Goal: Information Seeking & Learning: Check status

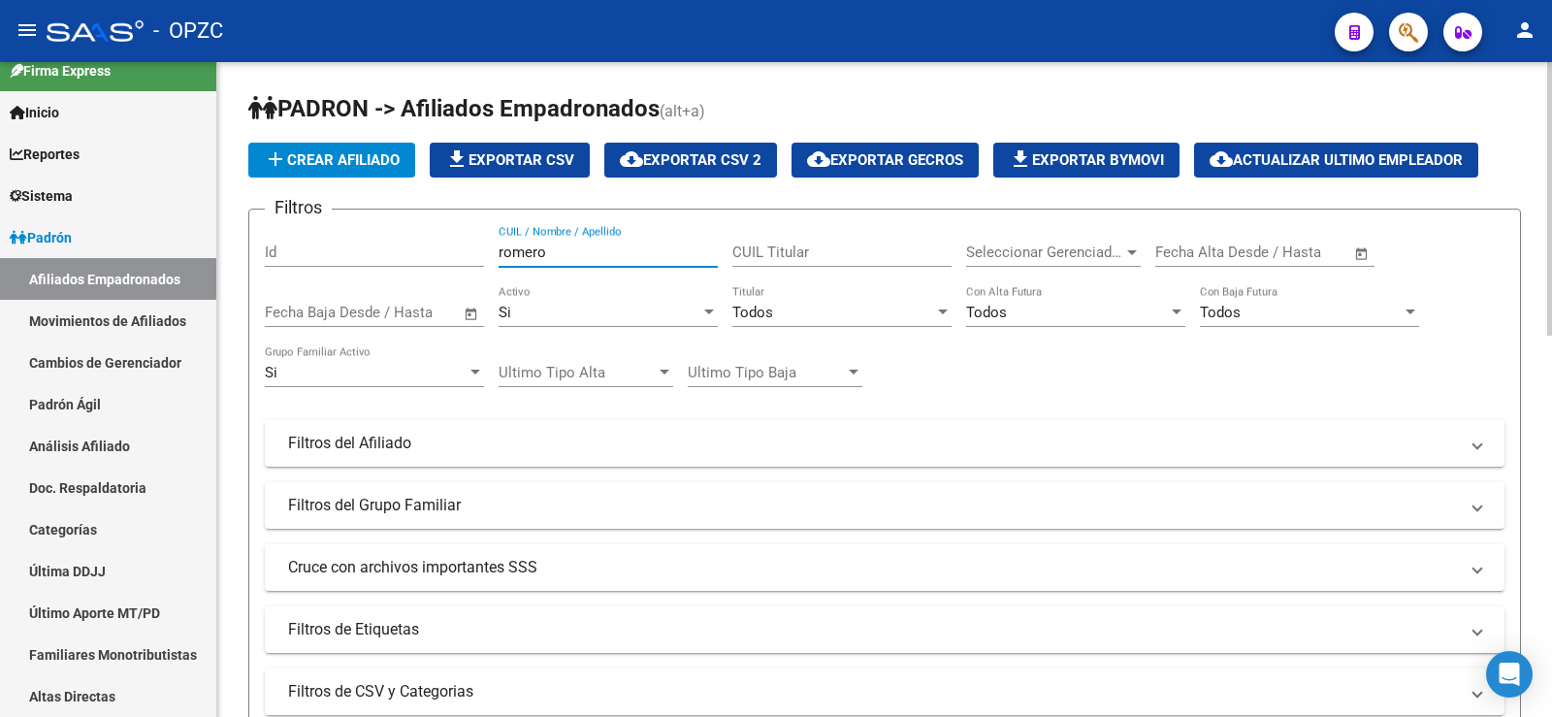
click at [442, 250] on div "Filtros Id [PERSON_NAME] CUIL / Nombre / Apellido CUIL Titular Seleccionar Gere…" at bounding box center [884, 439] width 1239 height 428
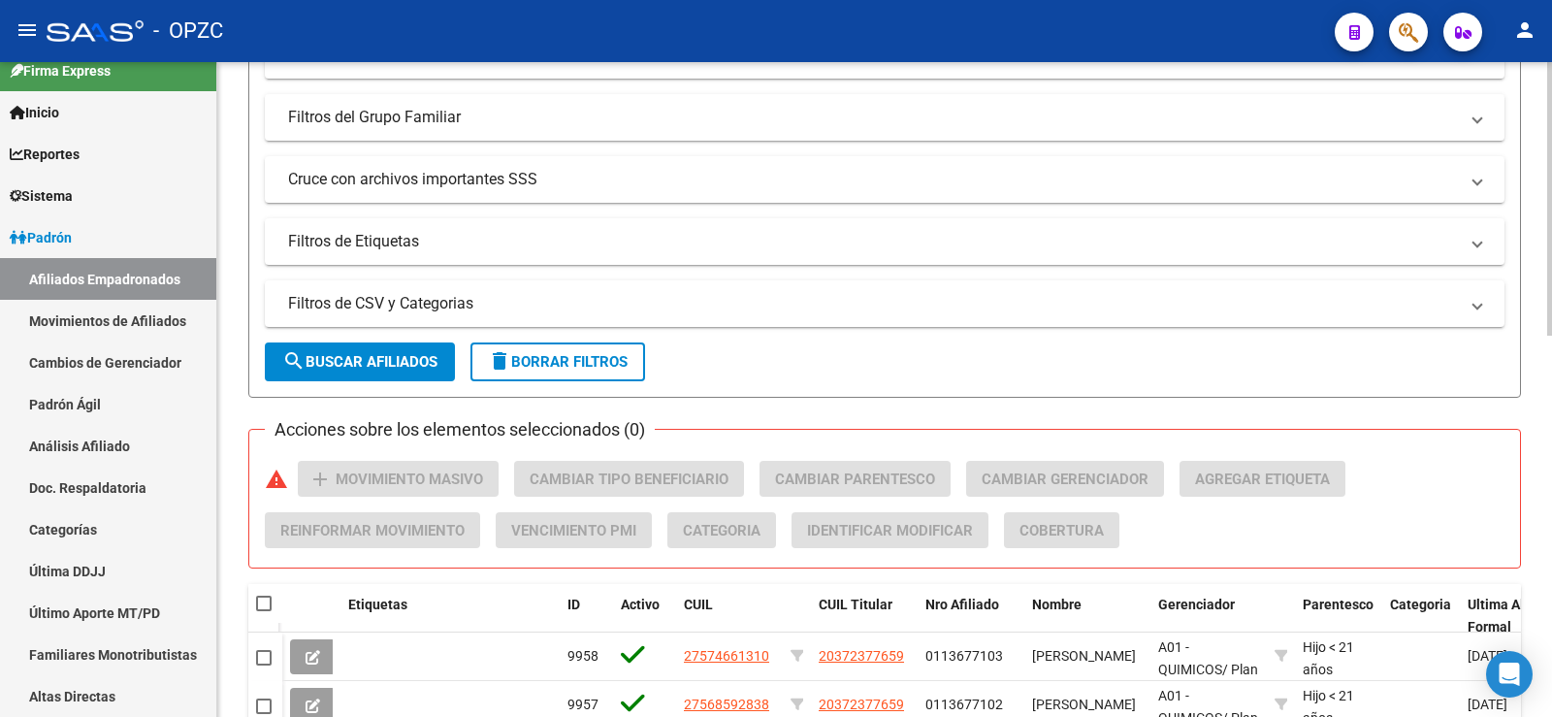
click at [424, 357] on span "search Buscar Afiliados" at bounding box center [359, 361] width 155 height 17
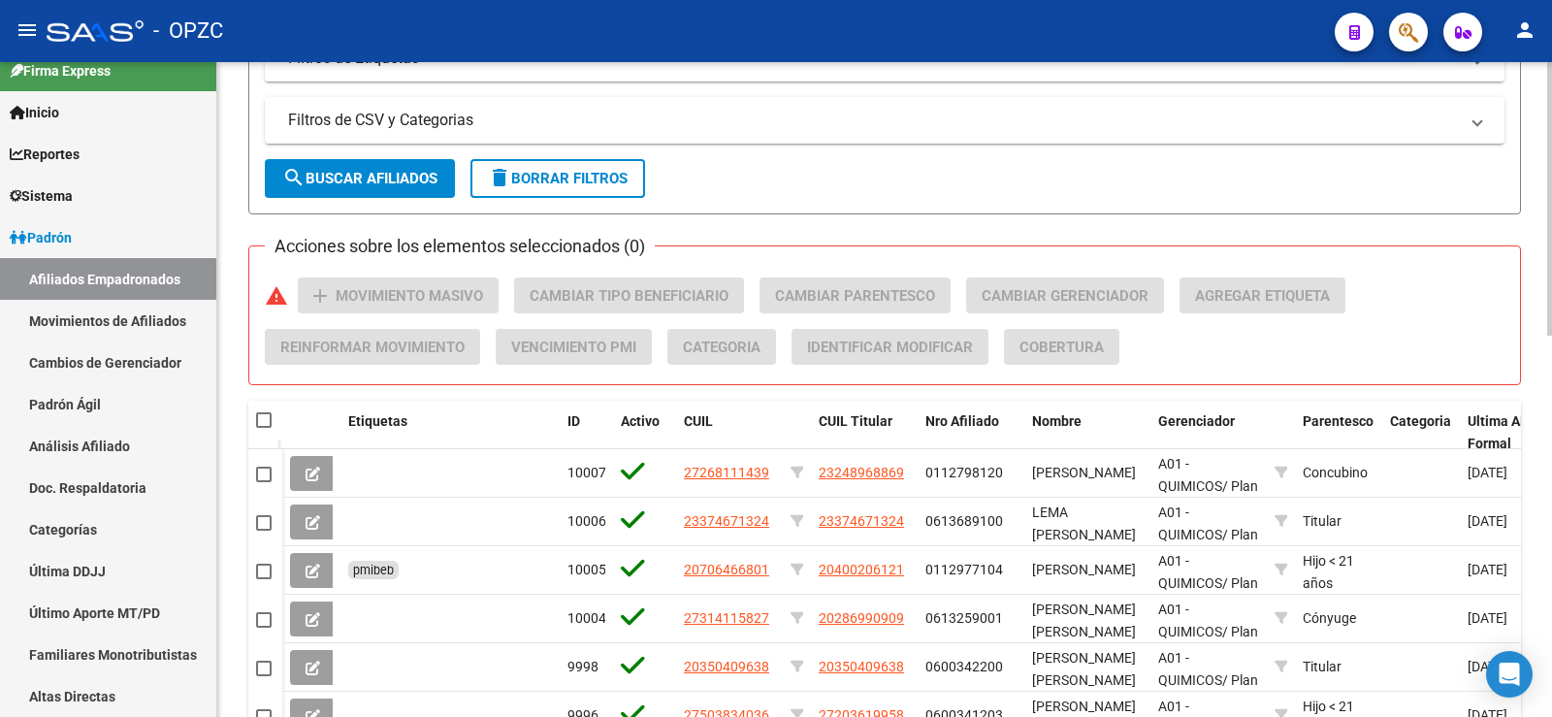
scroll to position [582, 0]
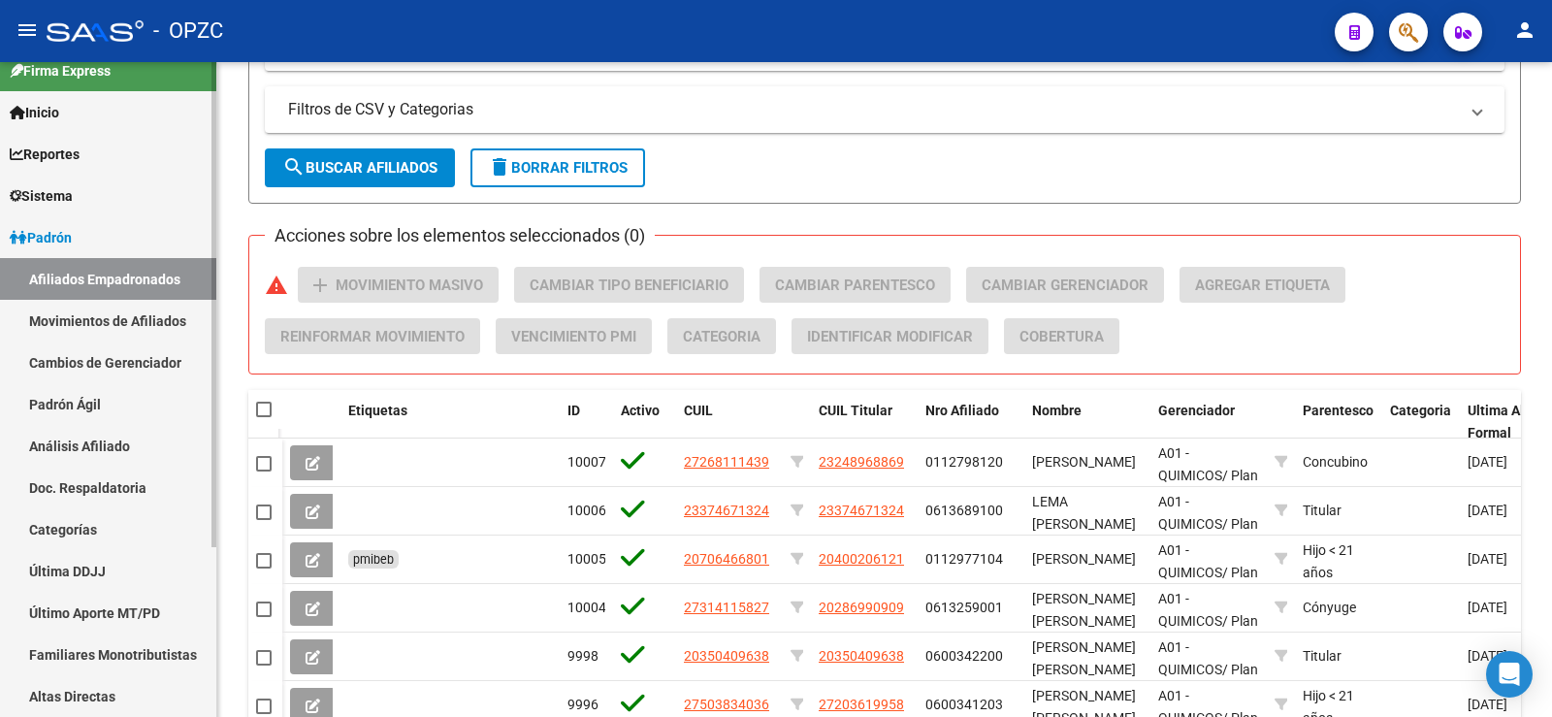
click at [162, 317] on link "Movimientos de Afiliados" at bounding box center [108, 321] width 216 height 42
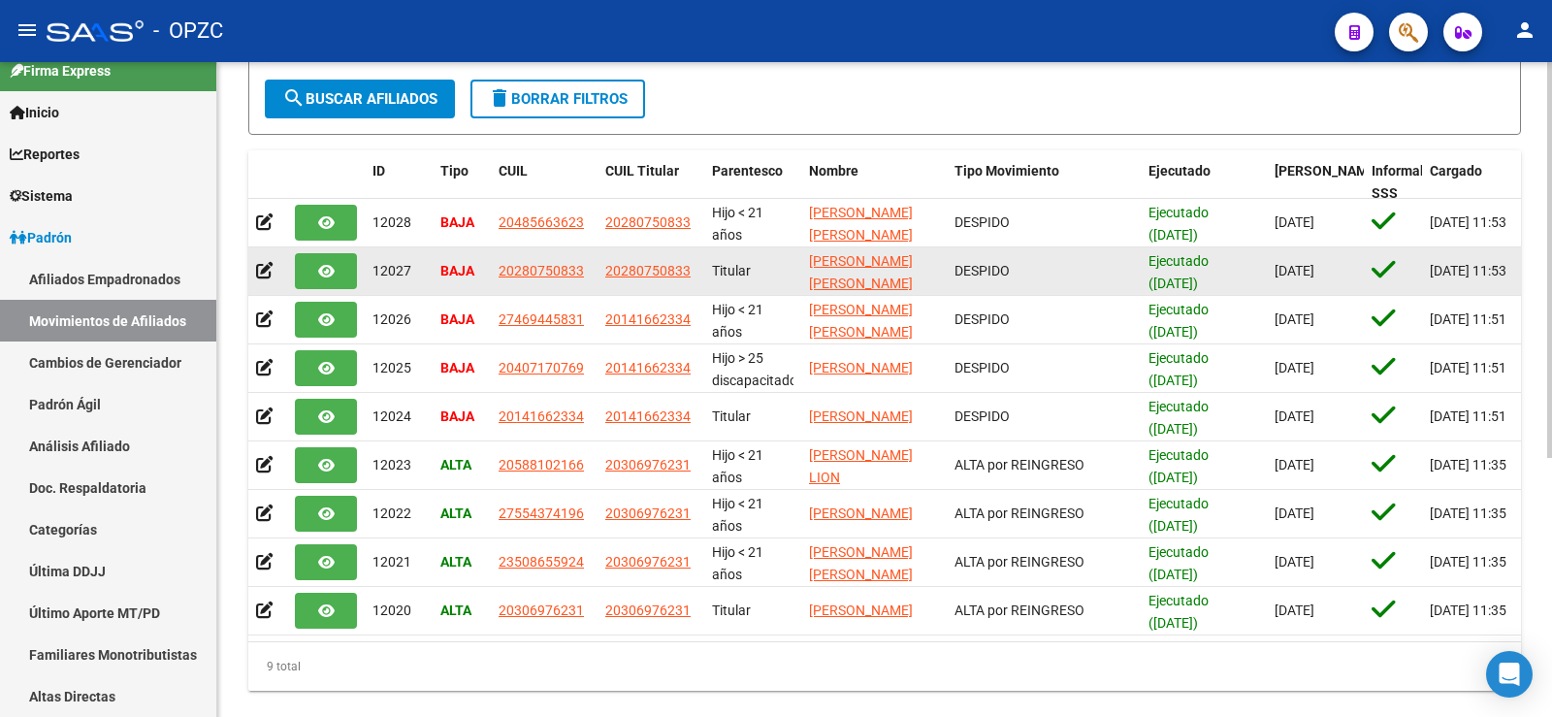
scroll to position [388, 0]
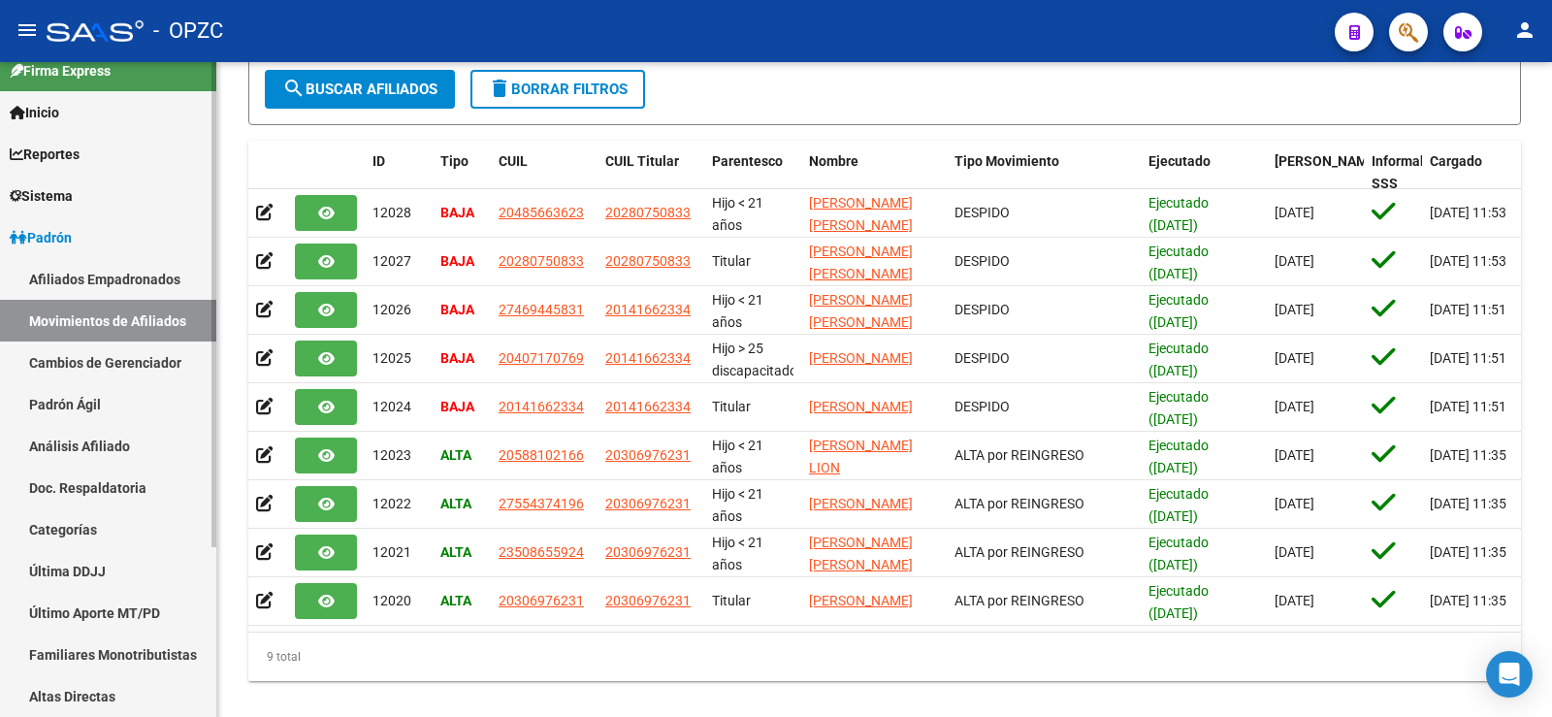
click at [108, 271] on link "Afiliados Empadronados" at bounding box center [108, 279] width 216 height 42
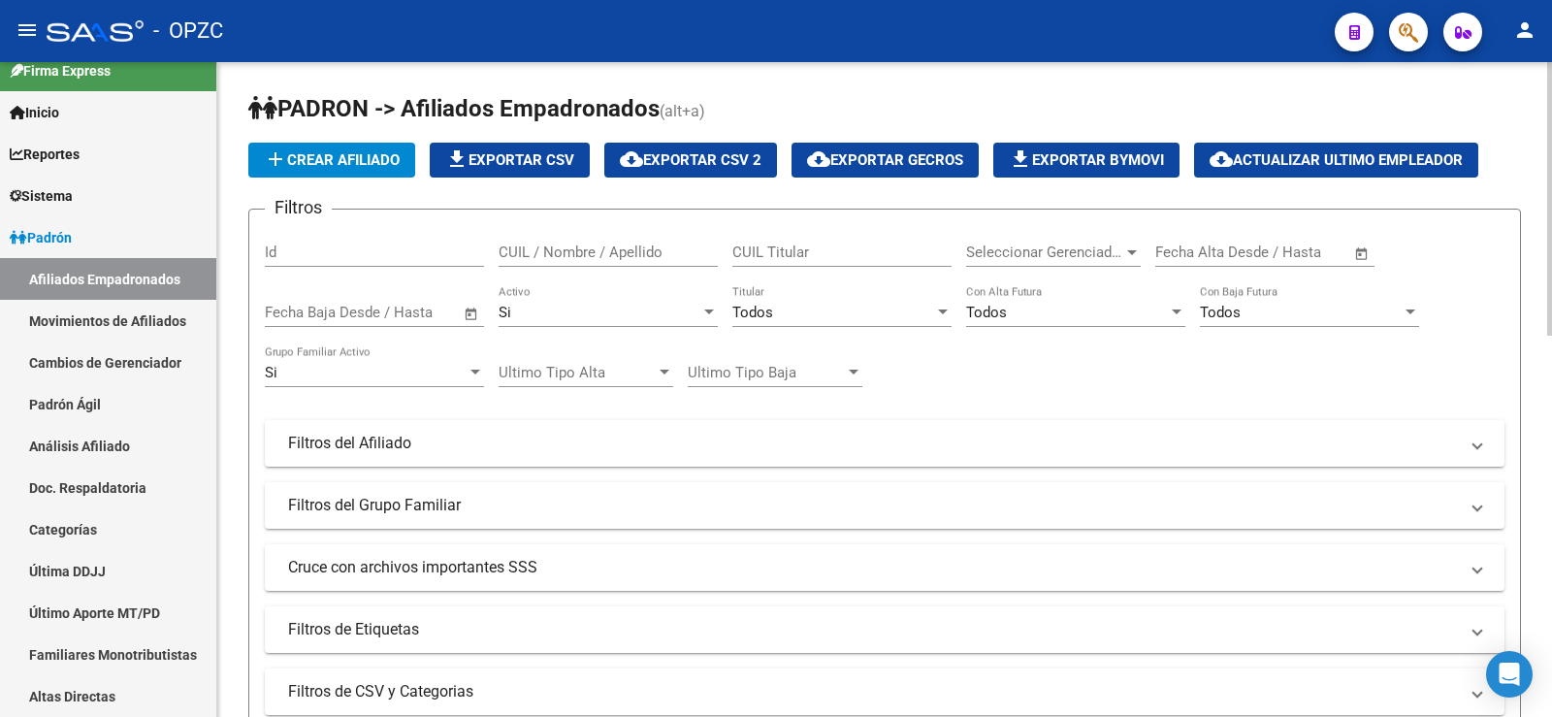
click at [564, 254] on input "CUIL / Nombre / Apellido" at bounding box center [607, 251] width 219 height 17
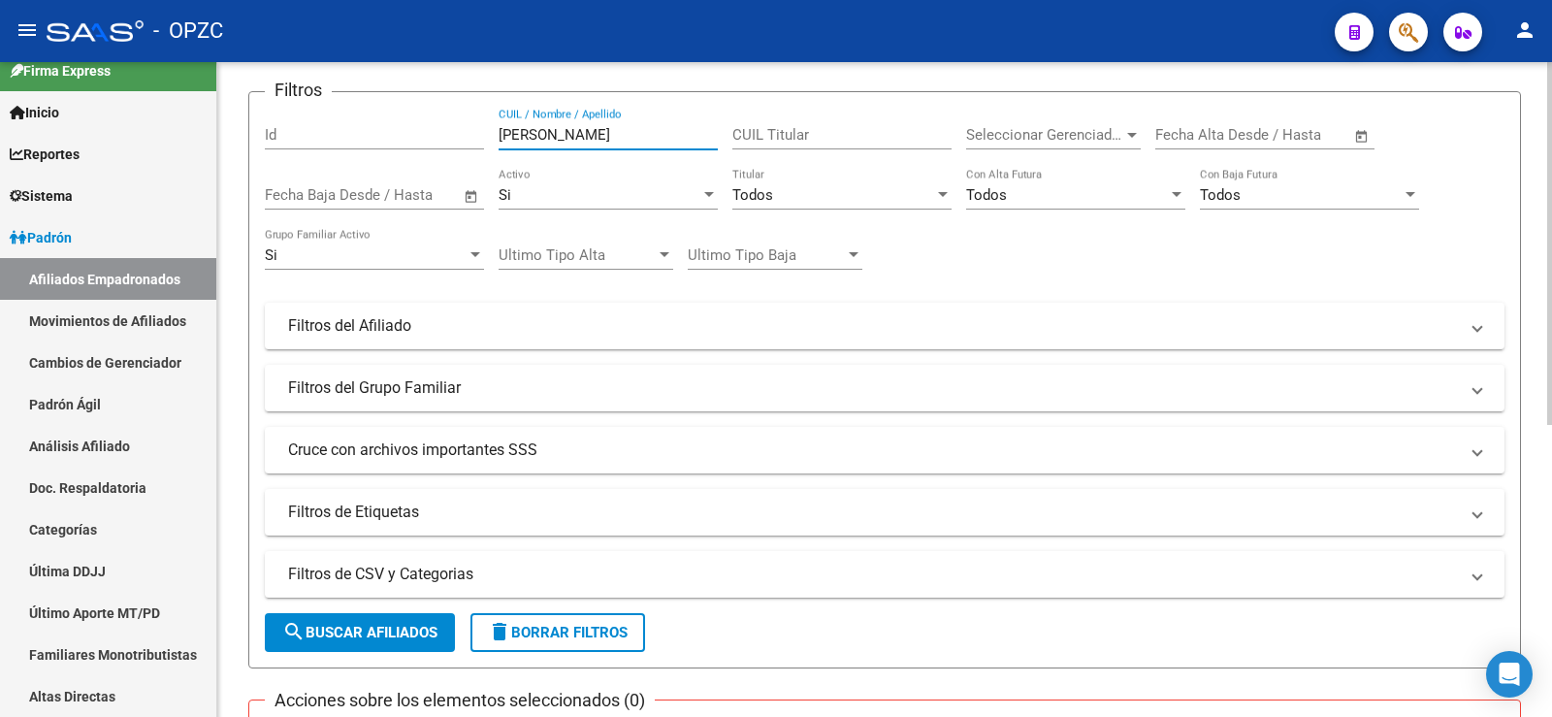
scroll to position [485, 0]
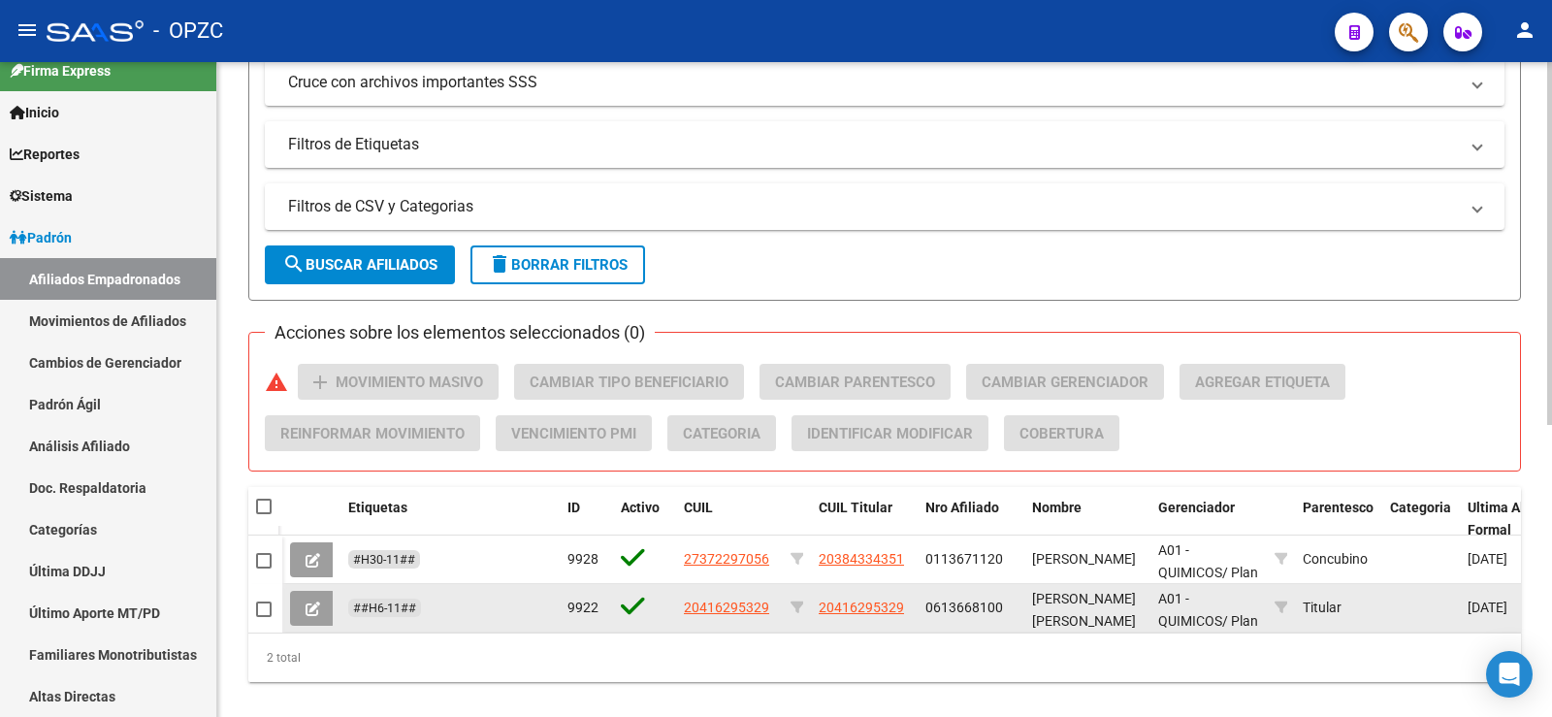
type input "[PERSON_NAME]"
click at [309, 604] on icon at bounding box center [312, 608] width 15 height 15
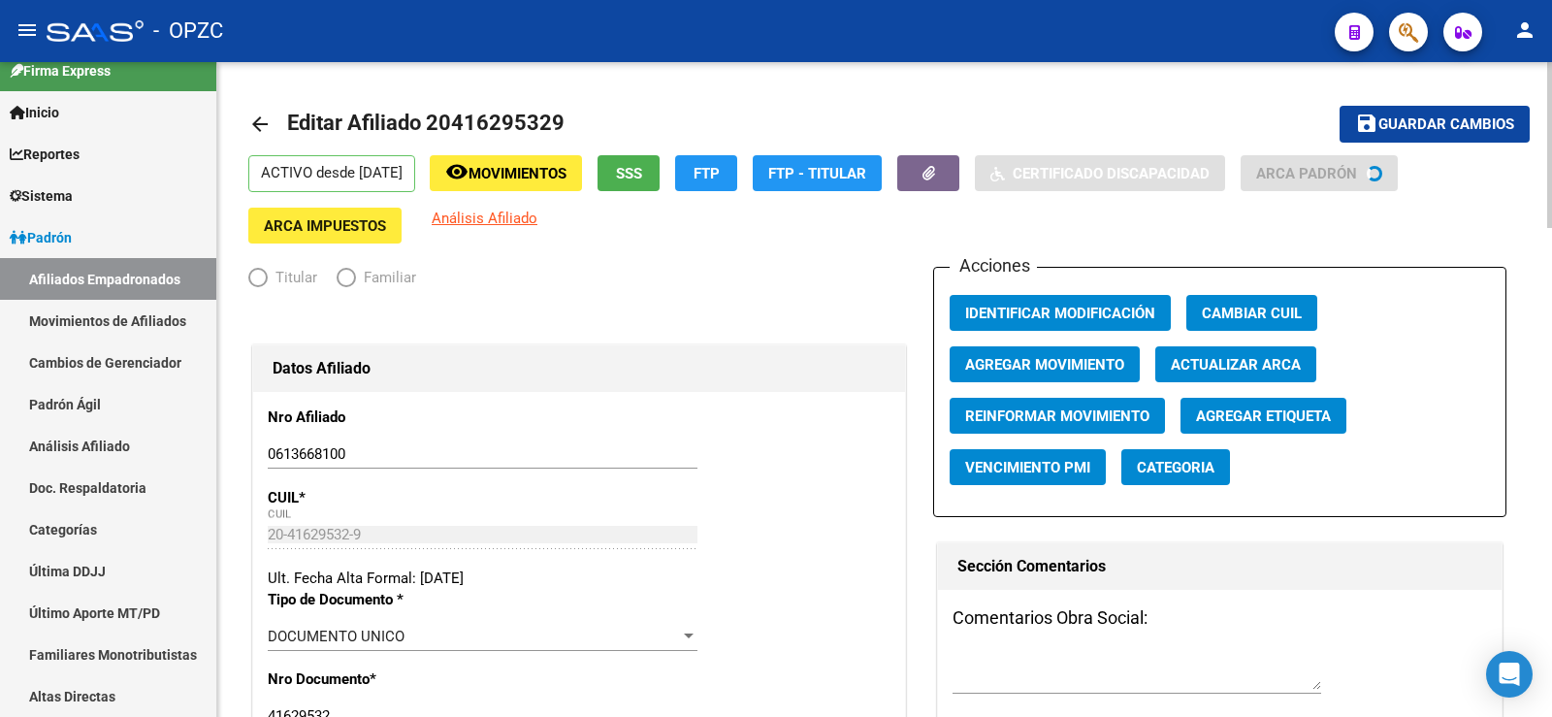
radio input "true"
type input "30-70876472-4"
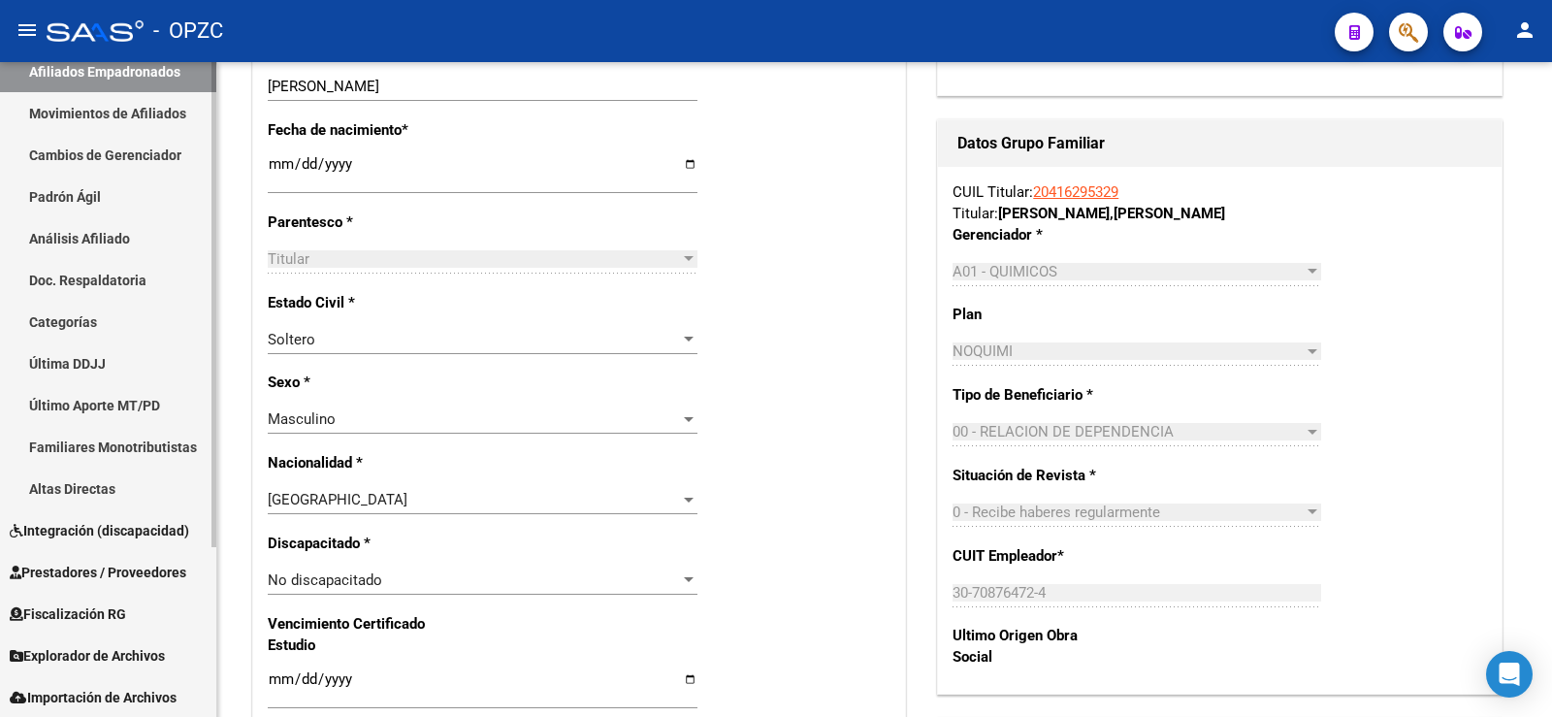
scroll to position [229, 0]
click at [114, 645] on span "Explorador de Archivos" at bounding box center [87, 654] width 155 height 21
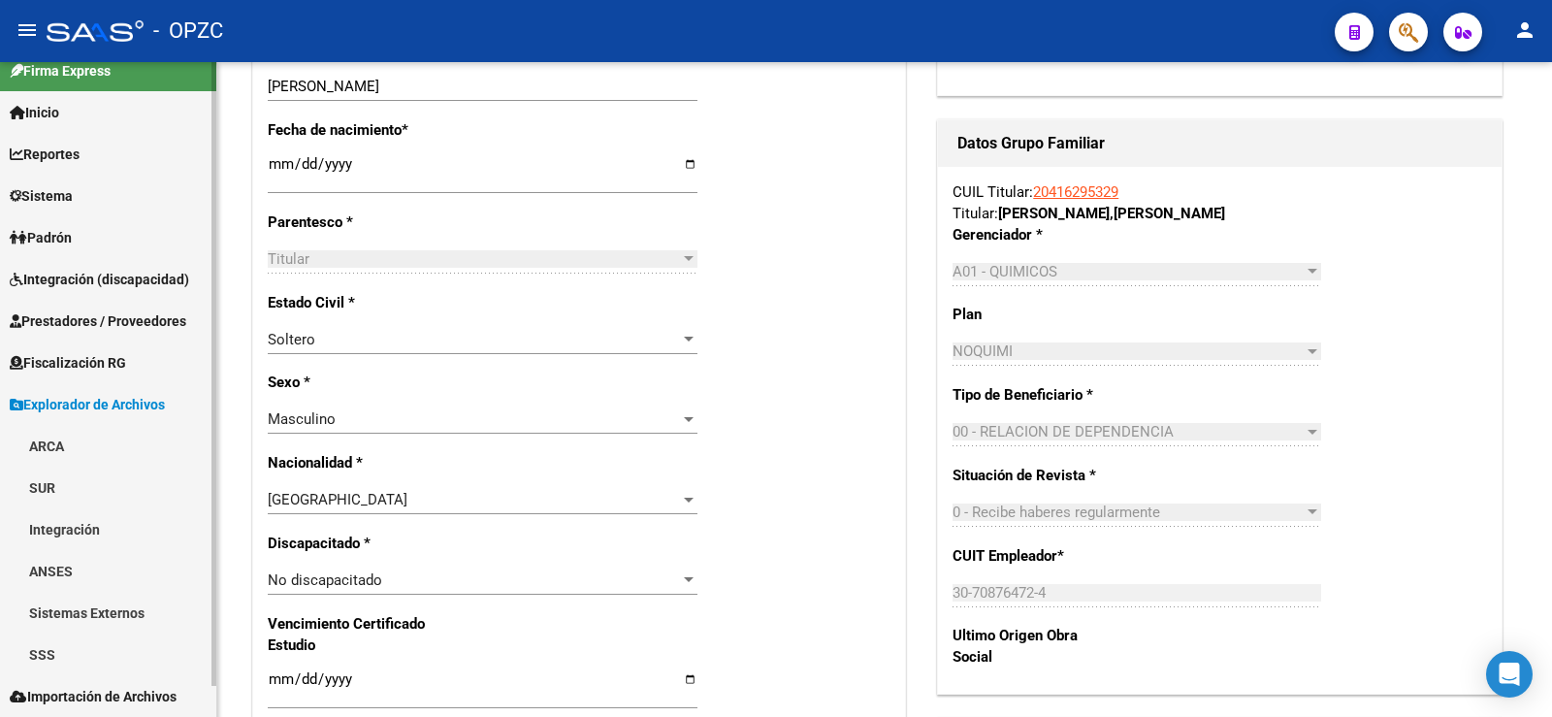
scroll to position [20, 0]
click at [81, 439] on link "ARCA" at bounding box center [108, 446] width 216 height 42
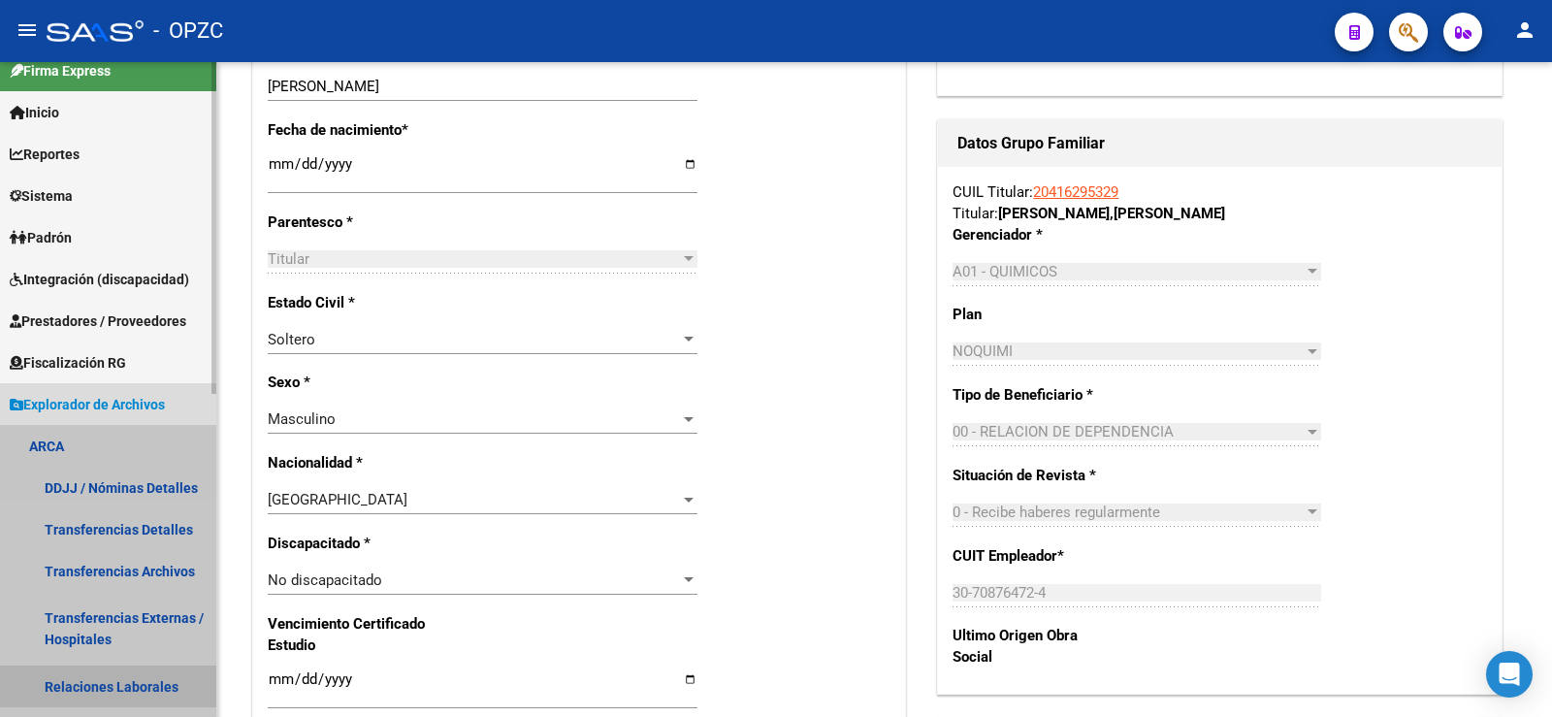
click at [106, 675] on link "Relaciones Laborales" at bounding box center [108, 686] width 216 height 42
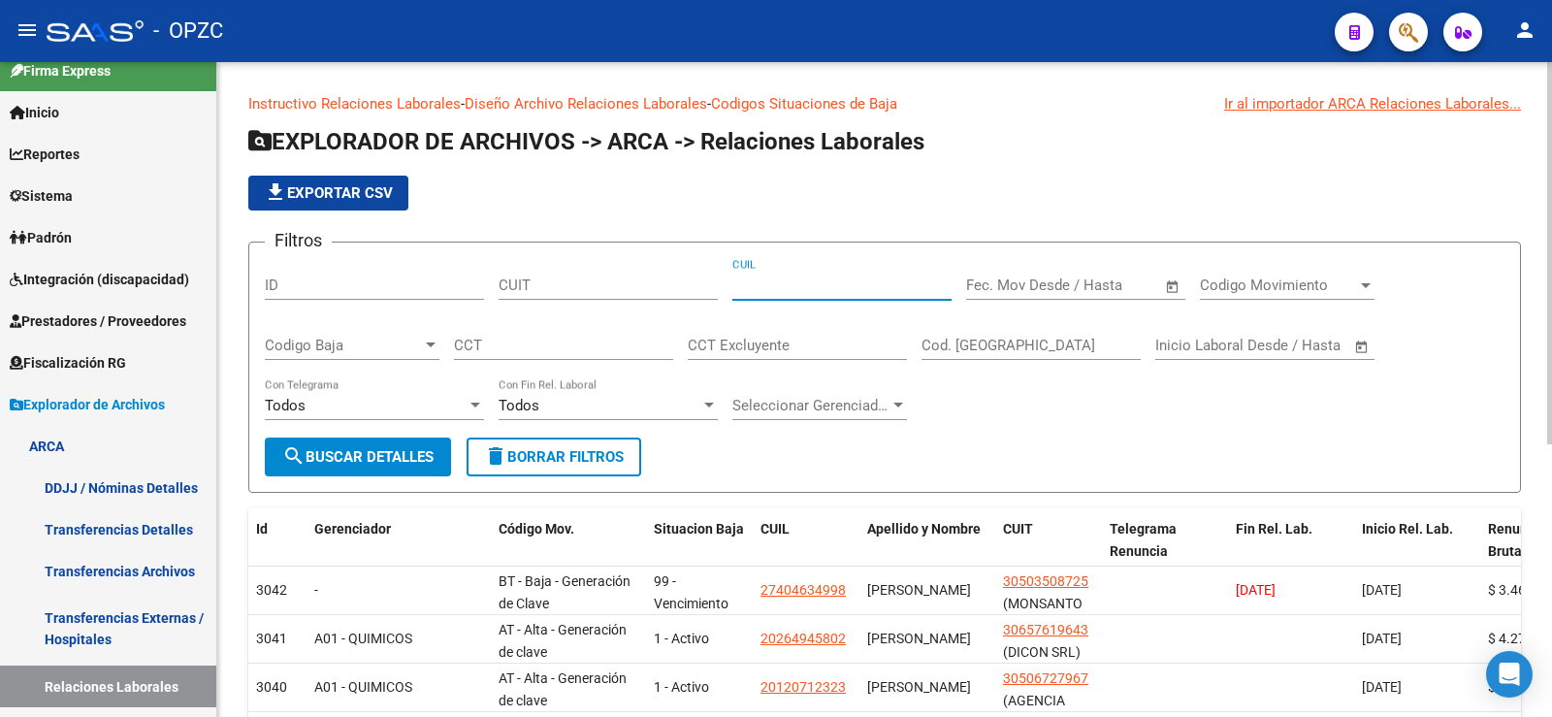
paste input "20-41629532-9"
type input "20-41629532-9"
click at [389, 460] on span "search Buscar Detalles" at bounding box center [357, 456] width 151 height 17
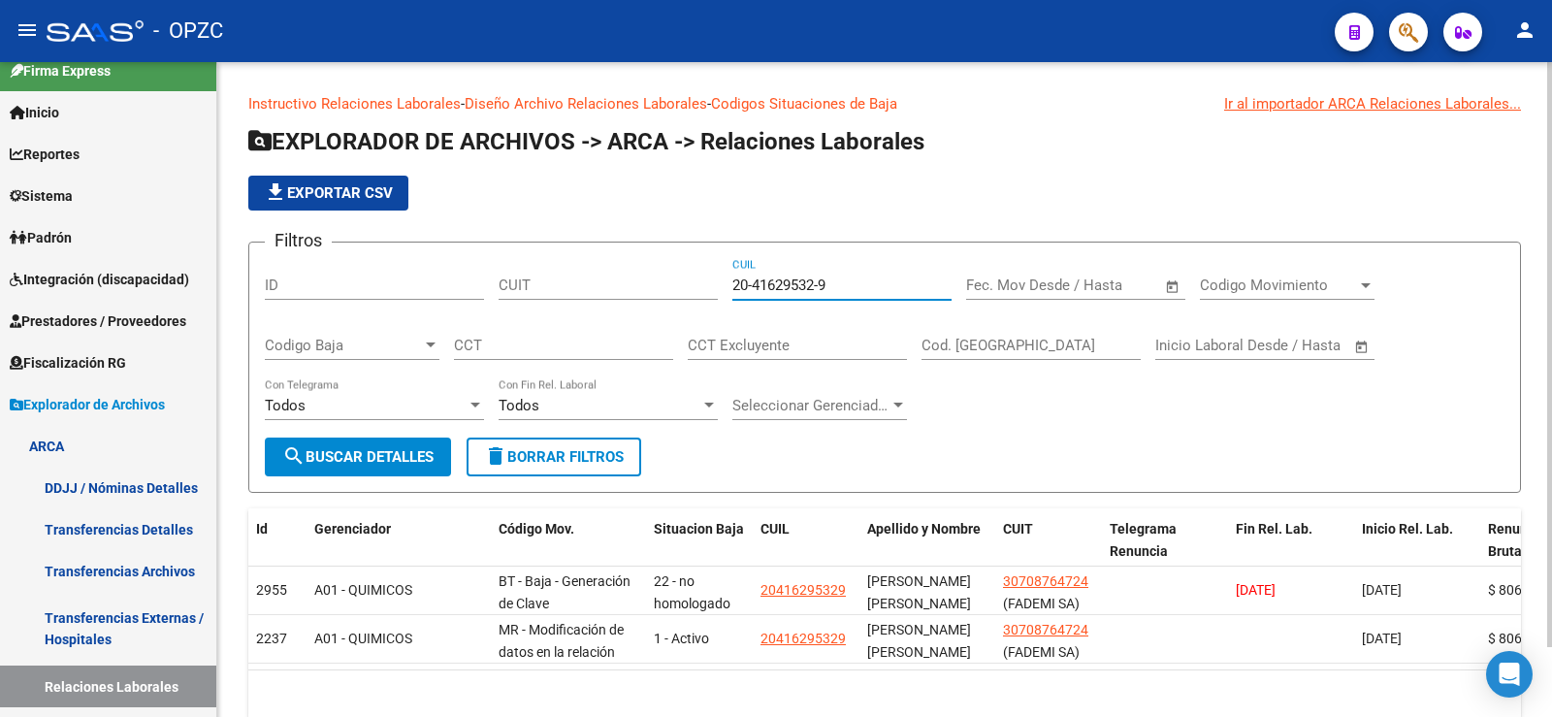
drag, startPoint x: 880, startPoint y: 288, endPoint x: 660, endPoint y: 319, distance: 221.4
click at [660, 319] on div "Filtros ID CUIT 20-41629532-9 CUIL Fecha inicio – Fecha fin Fec. Mov Desde / Ha…" at bounding box center [884, 347] width 1239 height 179
click at [405, 449] on span "search Buscar Detalles" at bounding box center [357, 456] width 151 height 17
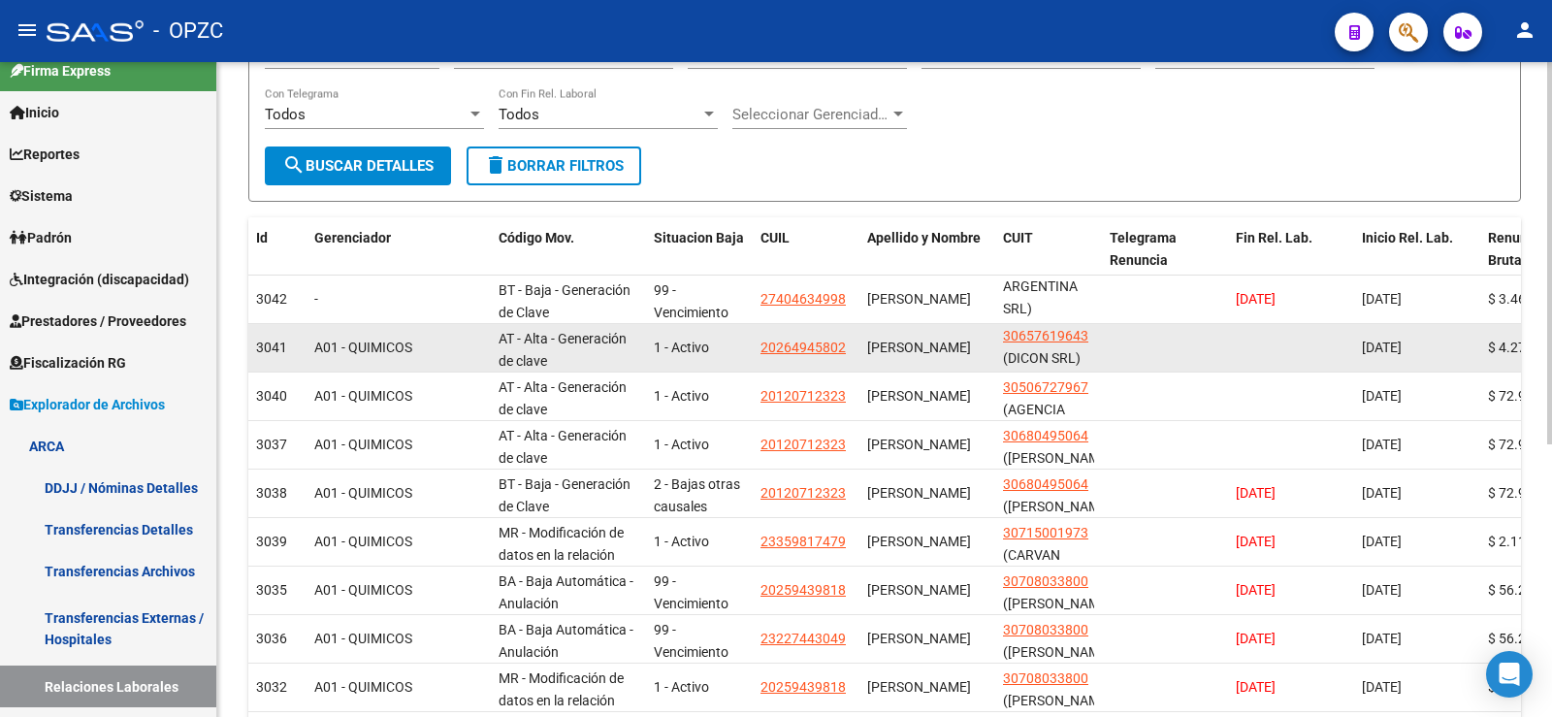
scroll to position [388, 0]
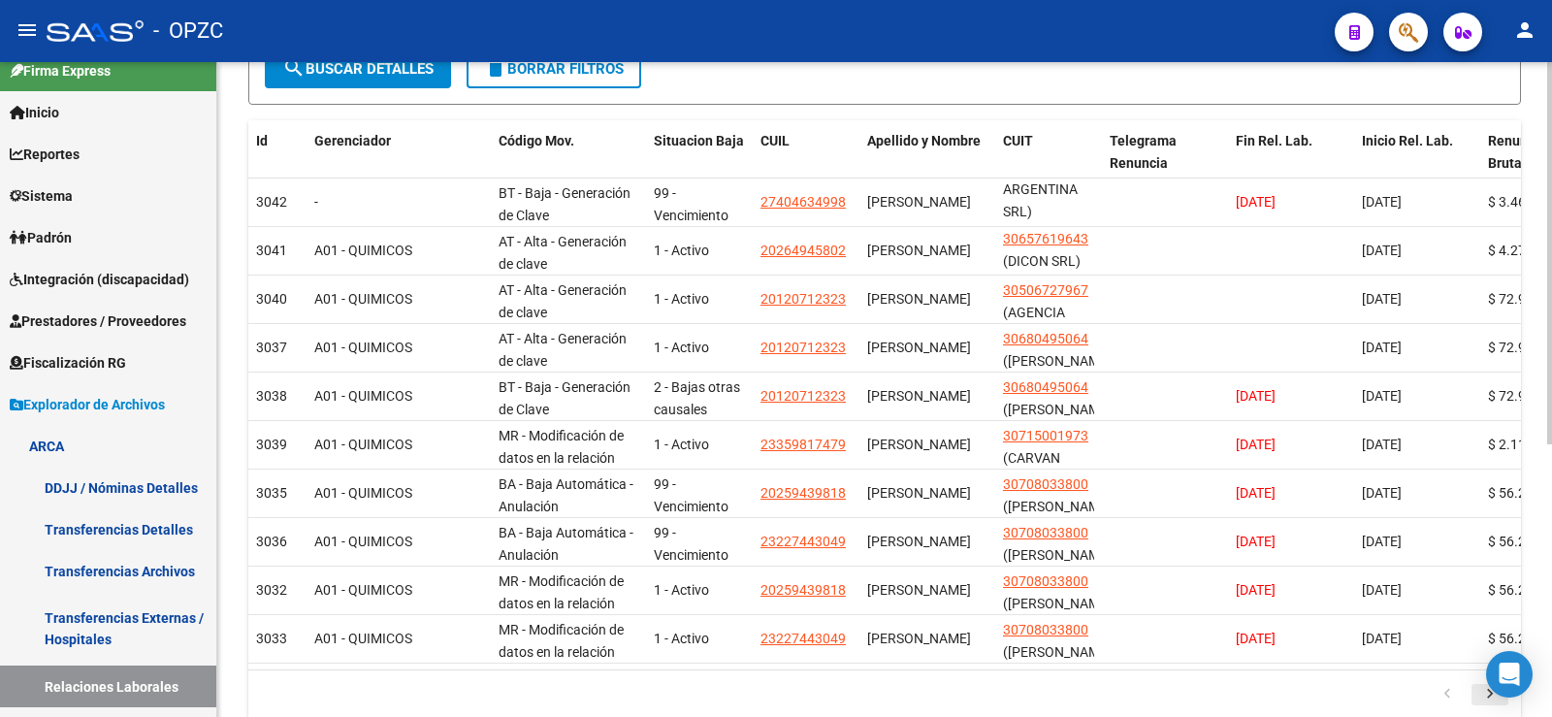
click at [1490, 708] on icon "go to next page" at bounding box center [1489, 696] width 25 height 23
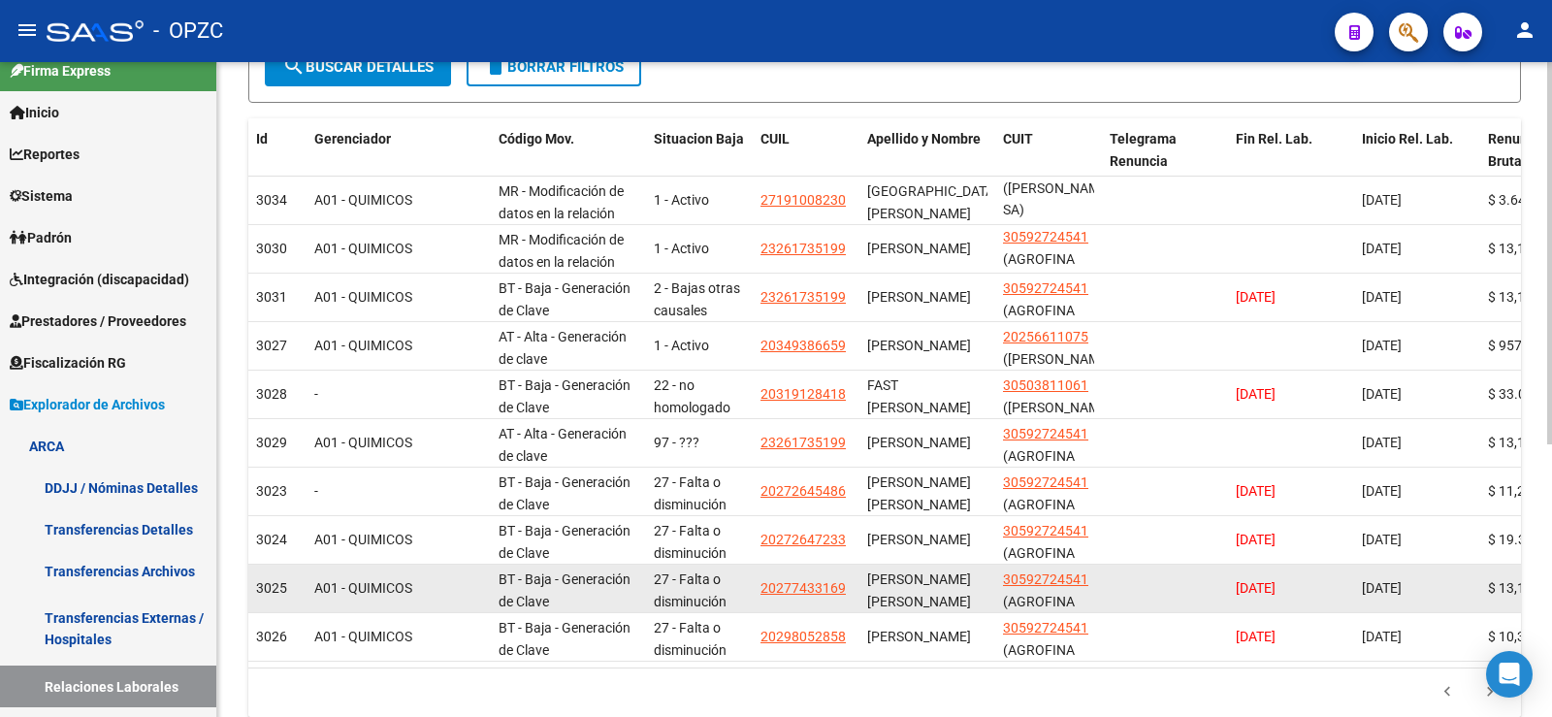
scroll to position [25, 0]
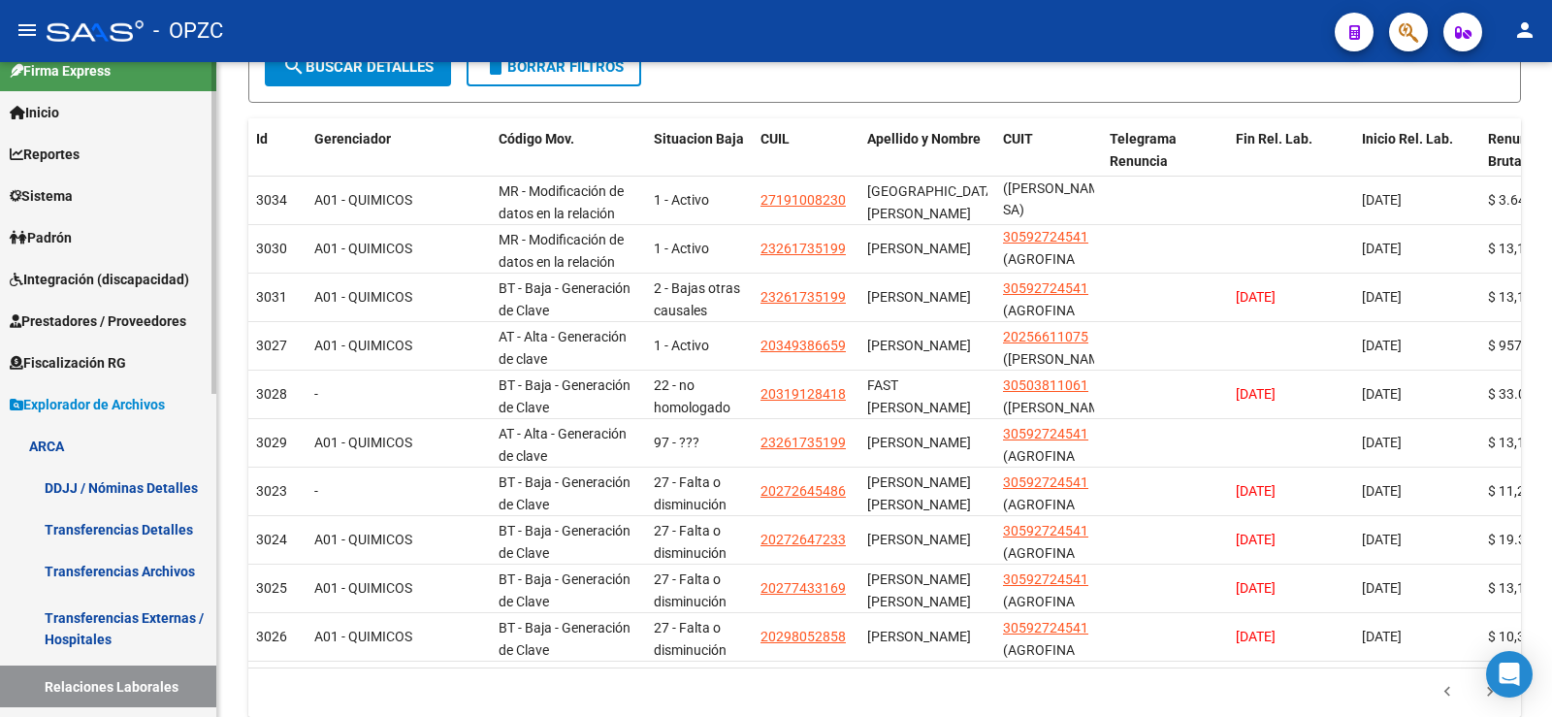
click at [64, 233] on span "Padrón" at bounding box center [41, 237] width 62 height 21
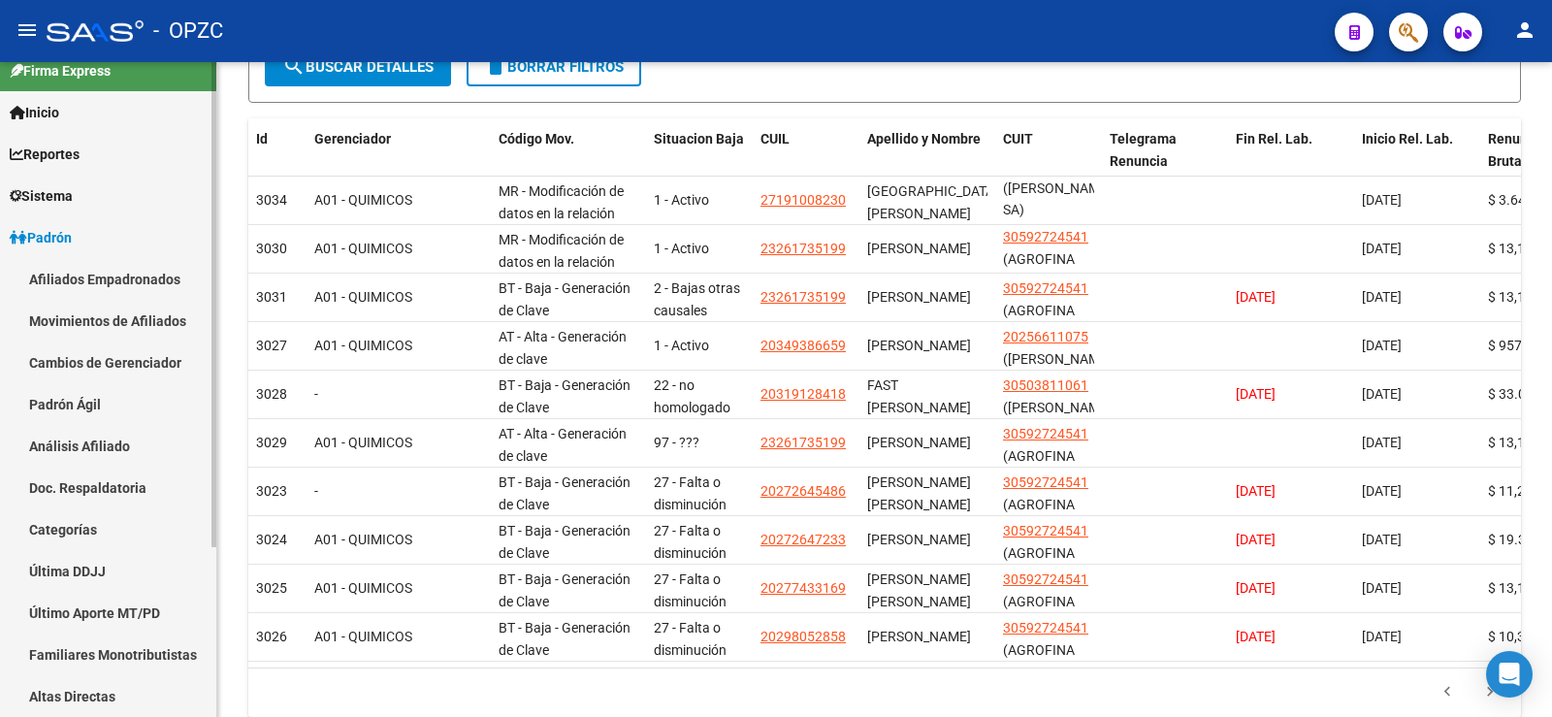
click at [69, 278] on link "Afiliados Empadronados" at bounding box center [108, 279] width 216 height 42
